Goal: Task Accomplishment & Management: Complete application form

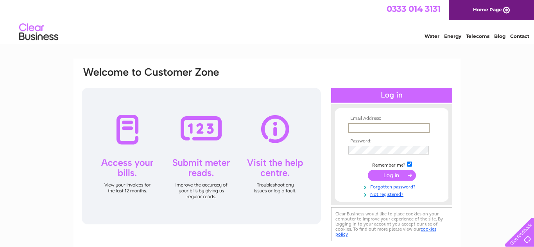
drag, startPoint x: 351, startPoint y: 128, endPoint x: 356, endPoint y: 133, distance: 6.9
click at [351, 128] on input "text" at bounding box center [388, 128] width 81 height 9
type input "batesjjb@aol.com"
click at [394, 194] on link "Not registered?" at bounding box center [392, 193] width 89 height 7
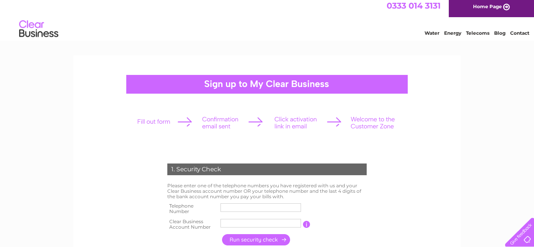
scroll to position [4, 0]
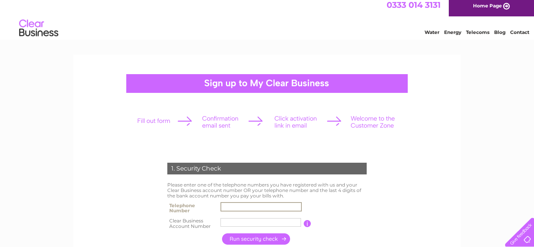
click at [236, 208] on input "text" at bounding box center [260, 206] width 81 height 9
type input "01395265677"
click at [236, 224] on input "text" at bounding box center [260, 222] width 81 height 9
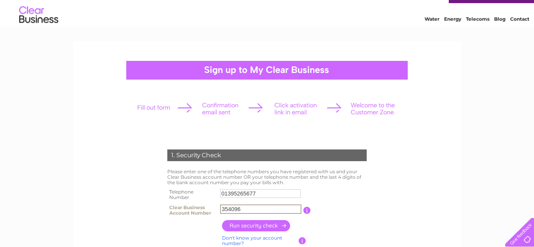
scroll to position [20, 0]
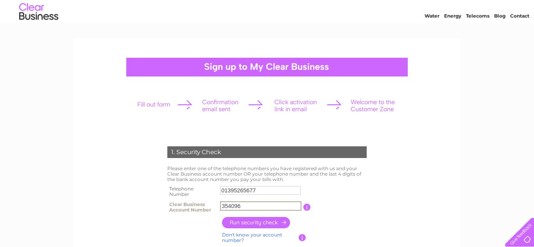
type input "354096"
click at [254, 224] on input "button" at bounding box center [256, 222] width 69 height 11
type input "**********"
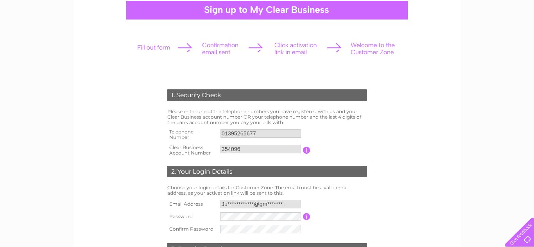
scroll to position [78, 0]
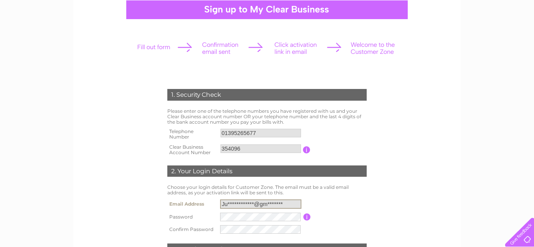
drag, startPoint x: 223, startPoint y: 205, endPoint x: 285, endPoint y: 206, distance: 62.2
click at [285, 206] on input "**********" at bounding box center [260, 204] width 81 height 9
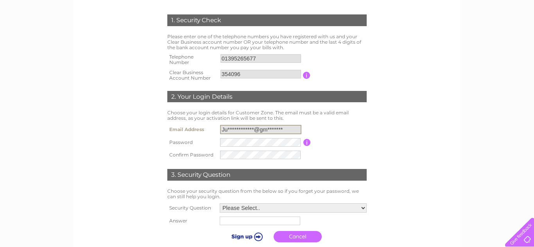
scroll to position [152, 0]
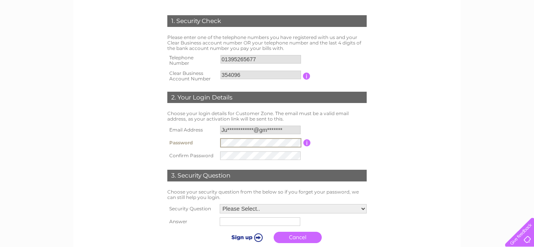
click at [347, 136] on td "Password must be at least 6 characters long" at bounding box center [340, 142] width 58 height 13
